Goal: Go to known website: Access a specific website the user already knows

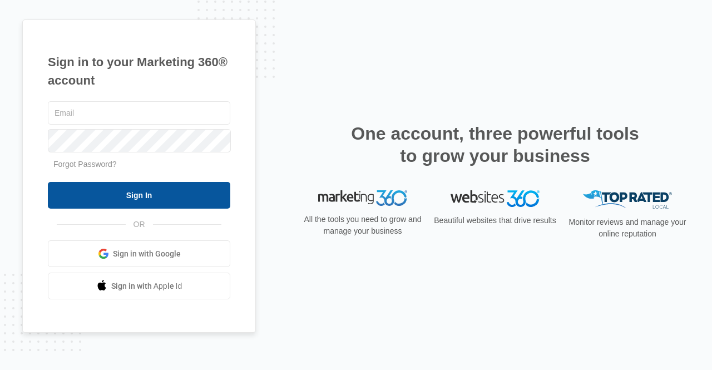
type input "Lguillen@aakelementary.org"
click at [176, 190] on input "Sign In" at bounding box center [139, 195] width 182 height 27
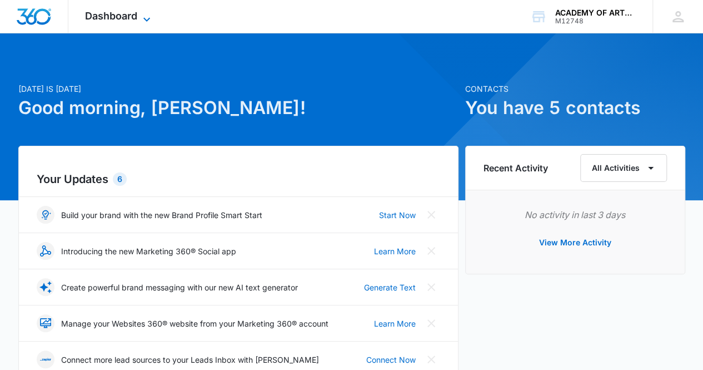
click at [126, 12] on span "Dashboard" at bounding box center [111, 16] width 52 height 12
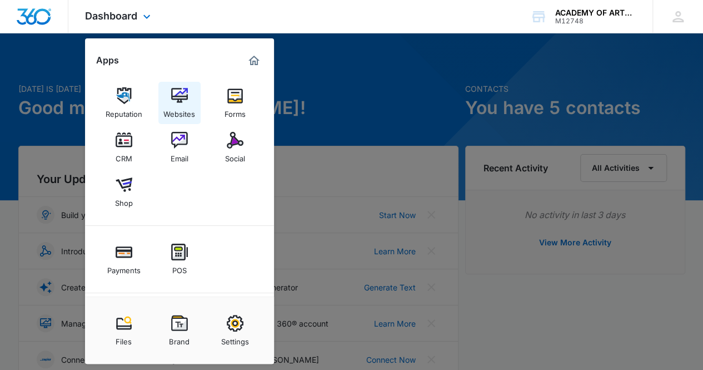
click at [177, 91] on img at bounding box center [179, 95] width 17 height 17
